Goal: Task Accomplishment & Management: Use online tool/utility

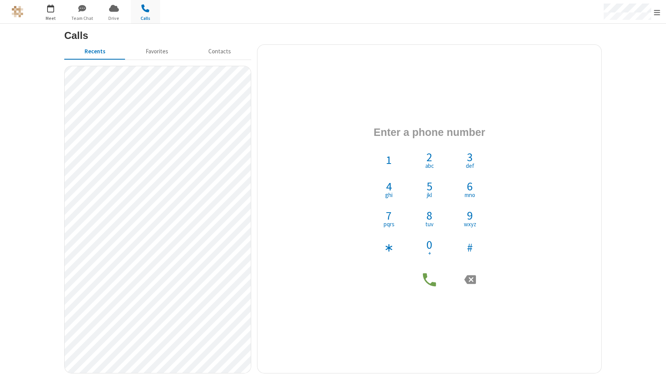
click at [50, 13] on span "button" at bounding box center [50, 8] width 29 height 13
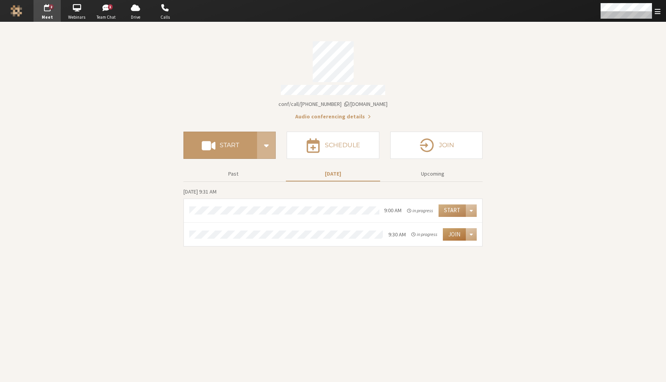
click at [457, 229] on button "Join" at bounding box center [454, 234] width 23 height 12
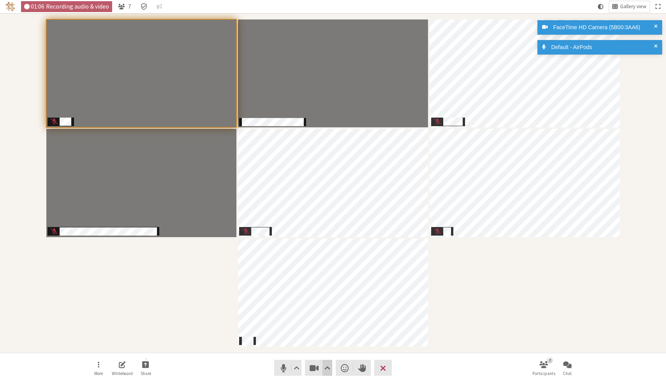
click at [329, 362] on span "Video setting" at bounding box center [327, 367] width 6 height 11
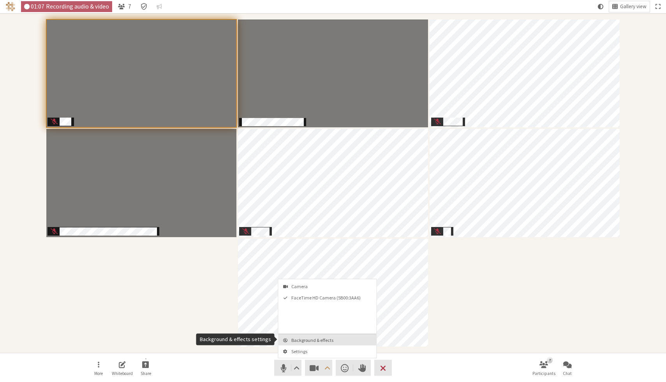
click at [331, 338] on span "Background & effects" at bounding box center [332, 340] width 82 height 5
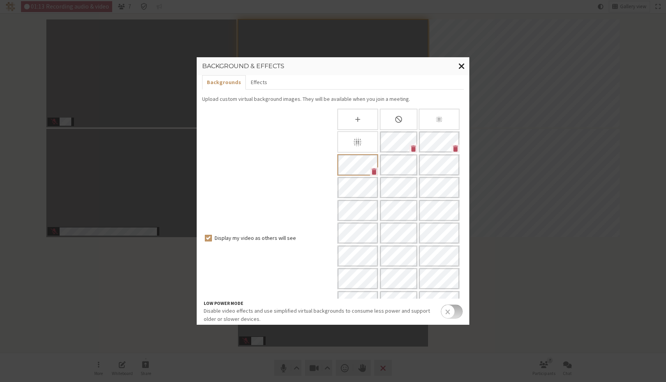
click at [461, 64] on span "Close modal" at bounding box center [461, 66] width 7 height 10
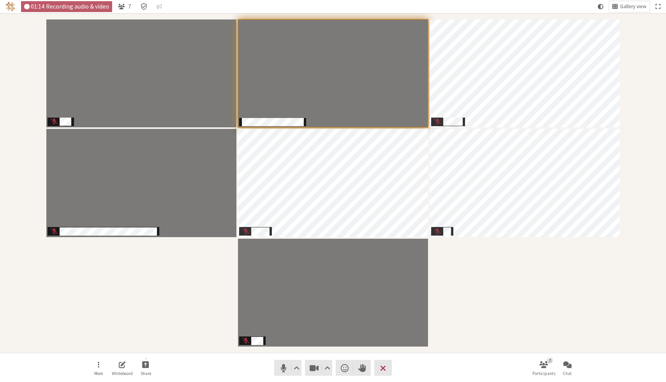
click at [487, 298] on div "Participants" at bounding box center [332, 183] width 655 height 329
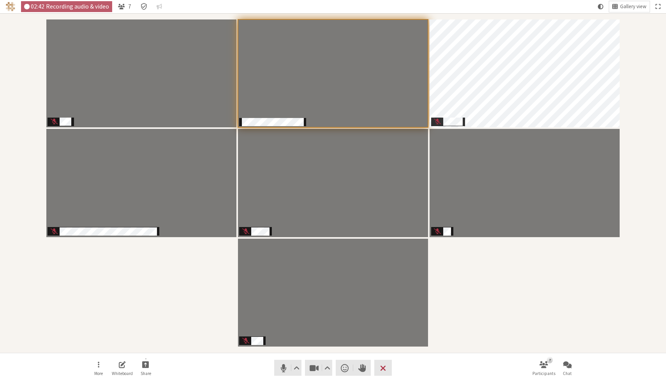
click at [531, 293] on div "Participants" at bounding box center [332, 183] width 655 height 329
click at [565, 280] on div "Participants" at bounding box center [332, 183] width 655 height 329
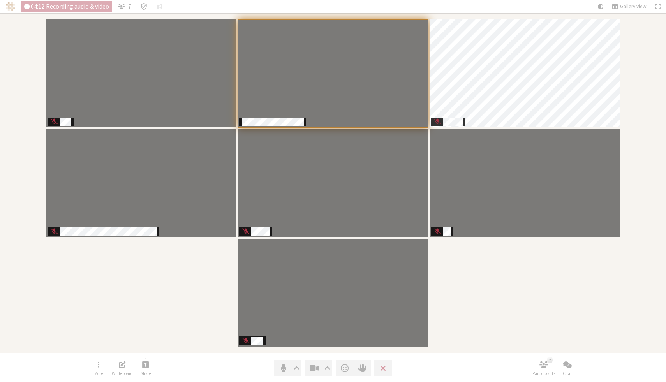
click at [74, 337] on div "Participants" at bounding box center [332, 183] width 655 height 329
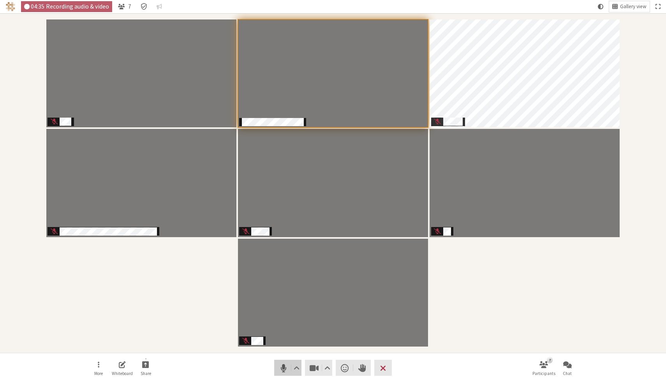
click at [285, 366] on span "Mute (⌘+Shift+A)" at bounding box center [283, 367] width 11 height 11
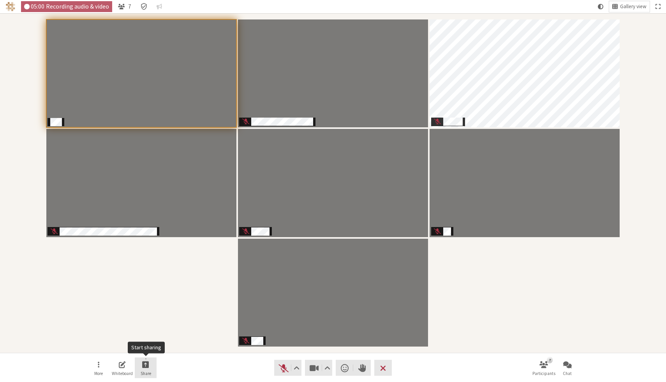
click at [148, 364] on span "Start sharing" at bounding box center [145, 364] width 7 height 9
click at [153, 347] on span "Share my screen" at bounding box center [151, 347] width 56 height 6
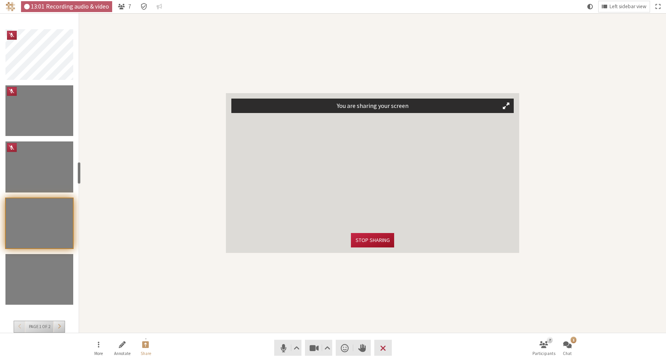
click at [375, 243] on button "Stop sharing" at bounding box center [372, 240] width 43 height 14
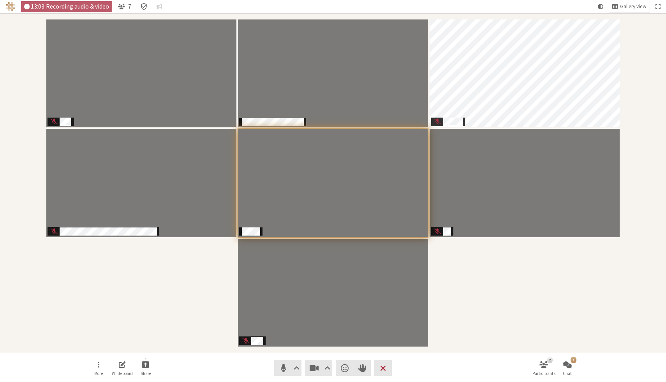
click at [452, 259] on div "Participants" at bounding box center [332, 183] width 655 height 329
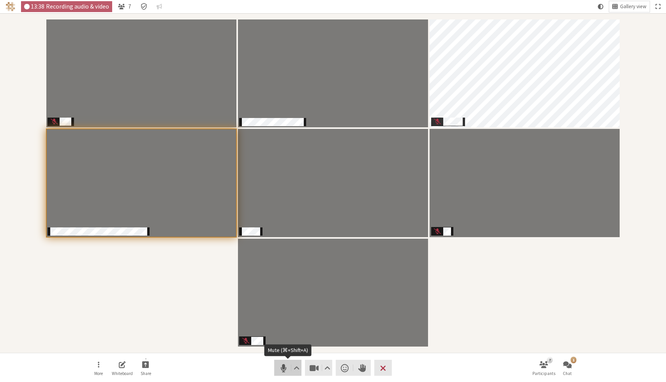
click at [282, 371] on span "Mute (⌘+Shift+A)" at bounding box center [283, 367] width 11 height 11
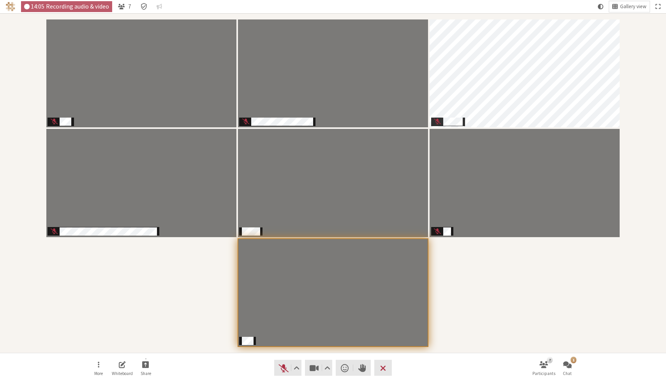
click at [454, 303] on div "Participants" at bounding box center [332, 183] width 655 height 329
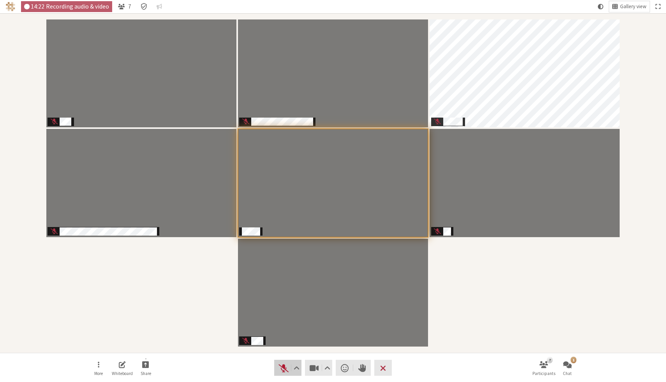
click at [282, 370] on span "Unmute (⌘+Shift+A)" at bounding box center [283, 367] width 11 height 11
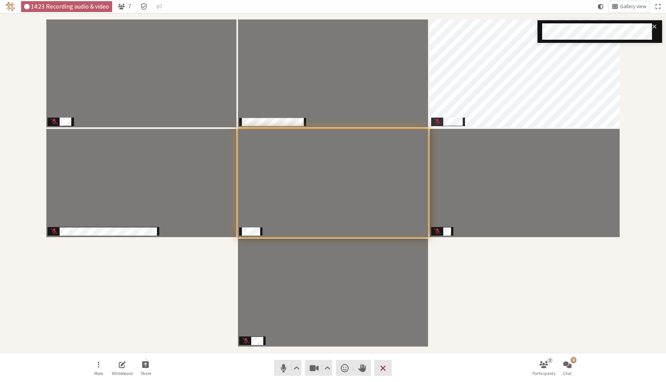
click at [478, 295] on div "Participants" at bounding box center [332, 183] width 655 height 329
click at [566, 371] on span "Chat" at bounding box center [567, 373] width 9 height 5
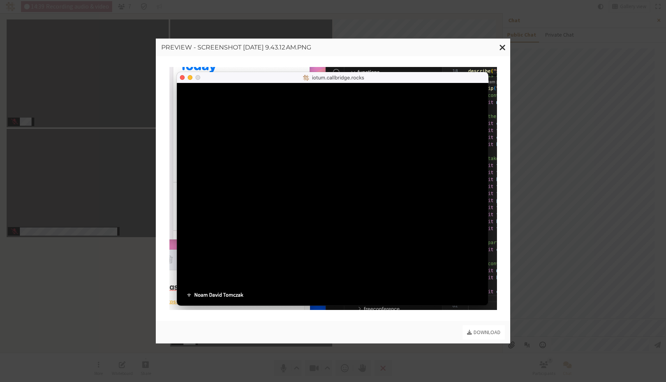
scroll to position [40, 0]
click at [505, 45] on span "Close modal" at bounding box center [502, 47] width 7 height 10
click at [503, 46] on span "Close modal" at bounding box center [502, 47] width 7 height 10
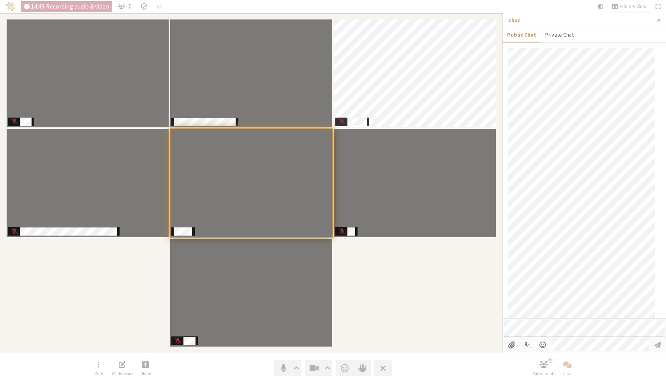
scroll to position [130, 0]
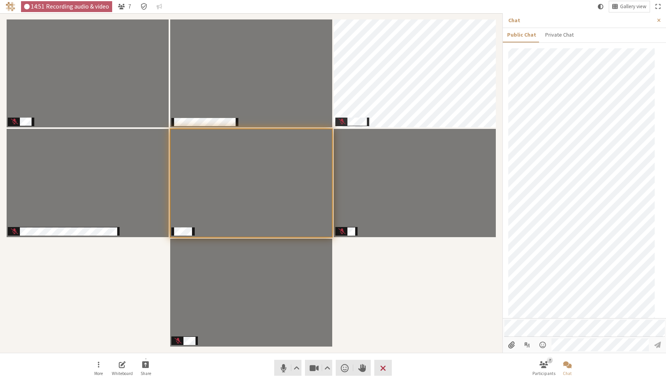
click at [364, 312] on div "Participants" at bounding box center [250, 183] width 491 height 329
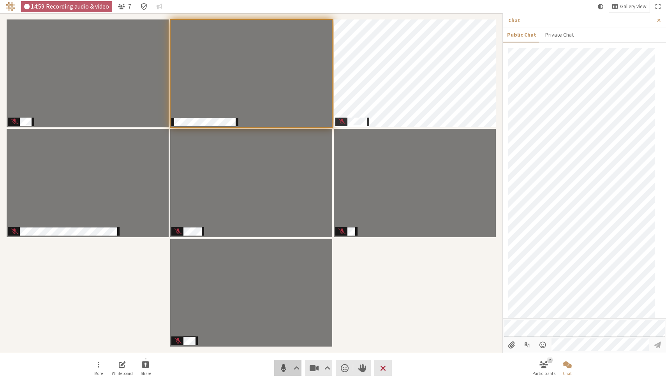
click at [281, 366] on span "Mute (⌘+Shift+A)" at bounding box center [283, 367] width 11 height 11
click at [417, 330] on div "Participants" at bounding box center [250, 183] width 491 height 329
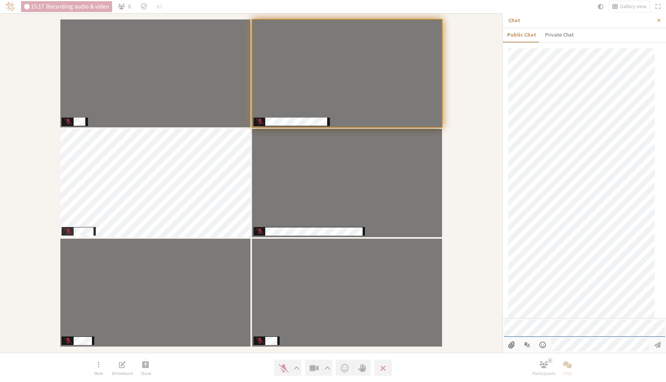
scroll to position [283, 0]
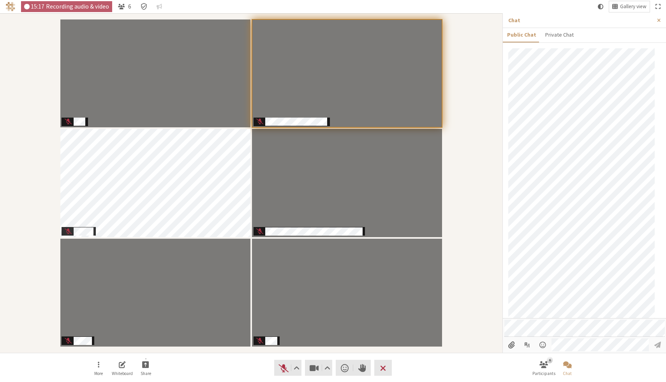
click at [451, 273] on div "Participants" at bounding box center [250, 183] width 491 height 329
click at [284, 368] on span "Unmute (⌘+Shift+A)" at bounding box center [283, 367] width 11 height 11
click at [473, 229] on div "Participants" at bounding box center [250, 183] width 491 height 329
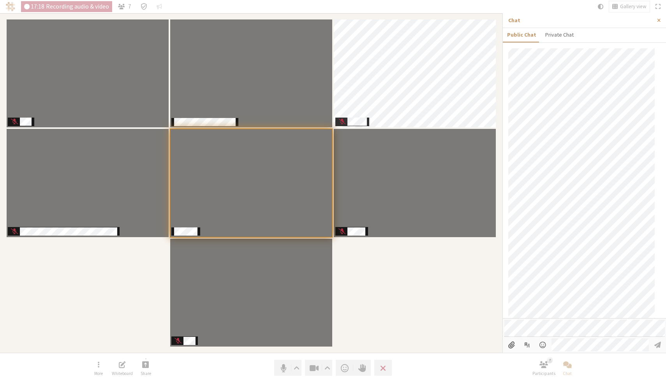
scroll to position [339, 0]
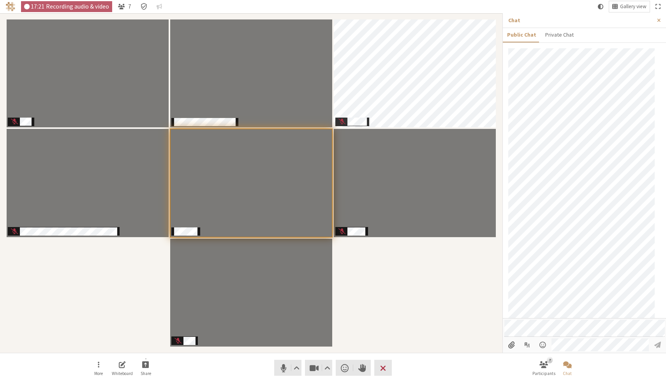
click at [360, 336] on div "Participants" at bounding box center [250, 183] width 491 height 329
click at [381, 266] on div "Participants" at bounding box center [250, 183] width 491 height 329
click at [399, 319] on div "Participants" at bounding box center [250, 183] width 491 height 329
click at [458, 287] on div "Participants" at bounding box center [250, 183] width 491 height 329
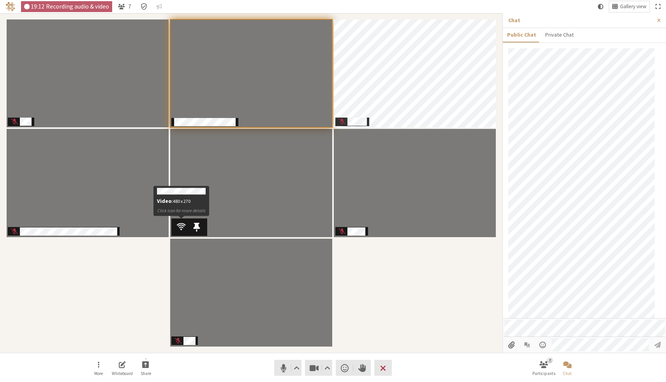
click at [184, 224] on span "Participants" at bounding box center [181, 227] width 9 height 10
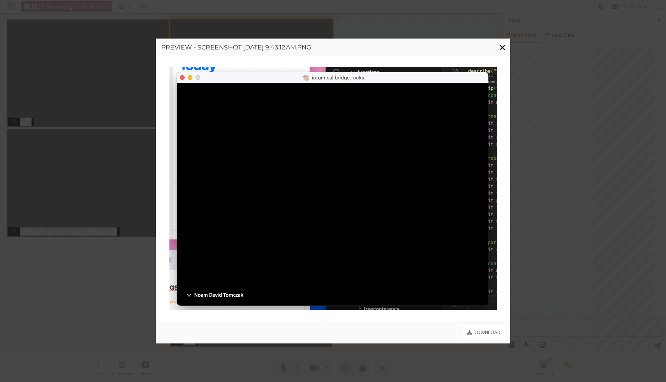
click at [501, 45] on span "Close modal" at bounding box center [502, 47] width 7 height 10
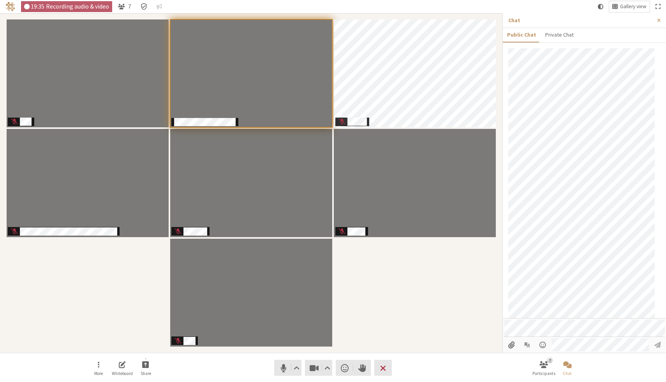
click at [462, 319] on div "Participants" at bounding box center [250, 183] width 491 height 329
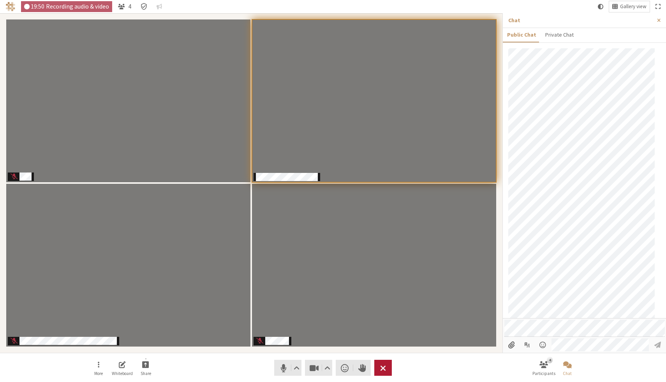
click at [388, 365] on button "Leave" at bounding box center [383, 368] width 18 height 16
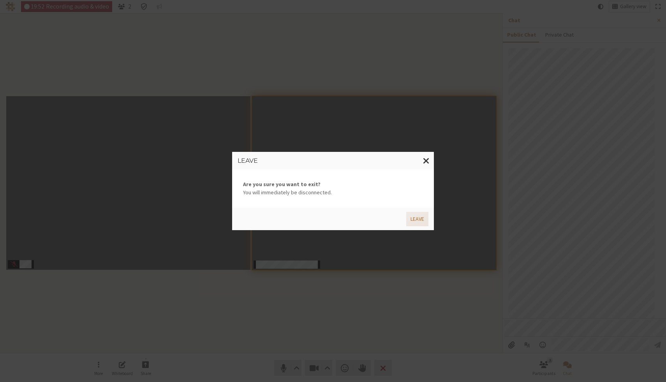
click at [417, 223] on button "Leave" at bounding box center [417, 219] width 22 height 14
